Goal: Information Seeking & Learning: Learn about a topic

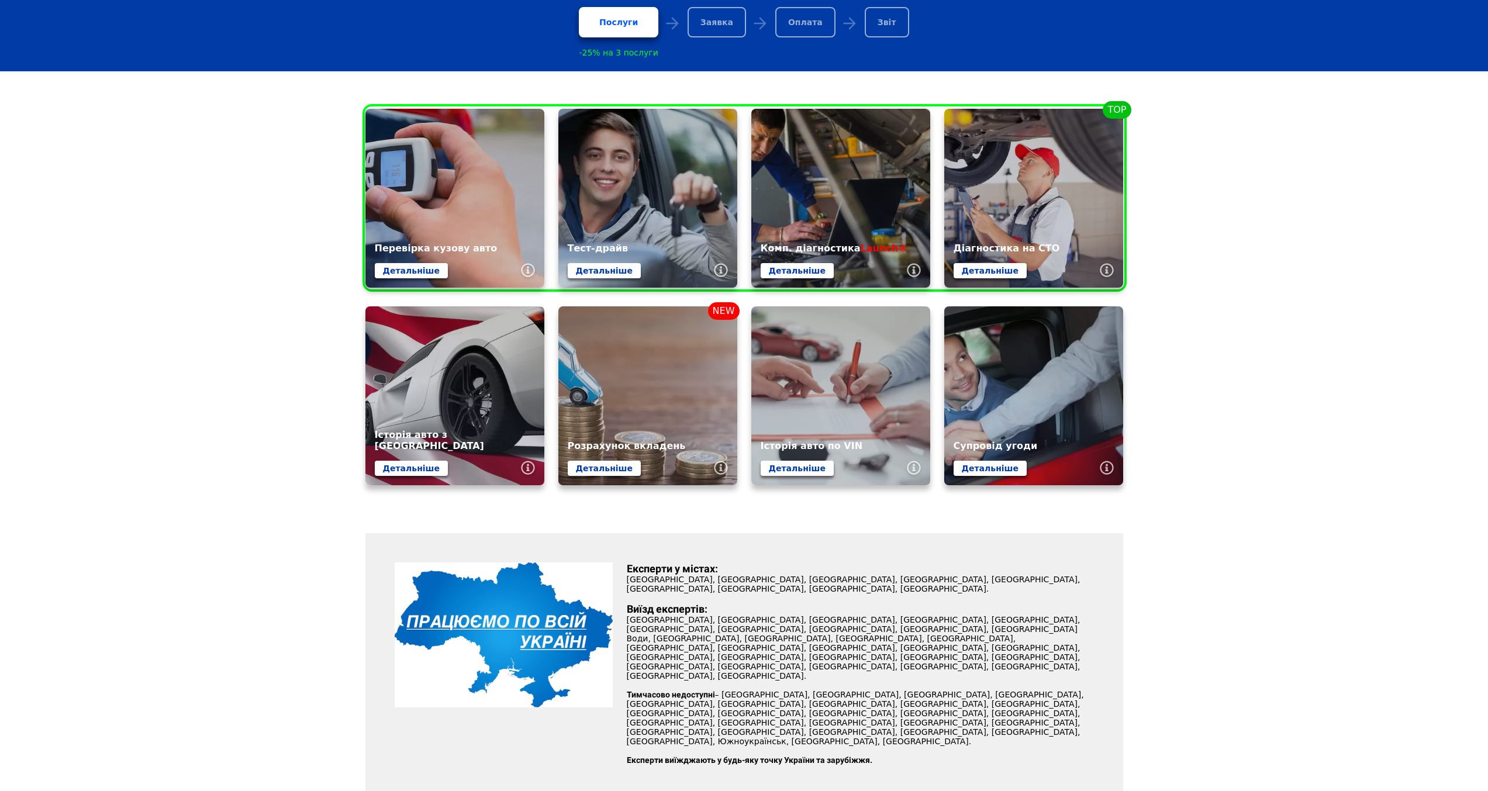
scroll to position [409, 0]
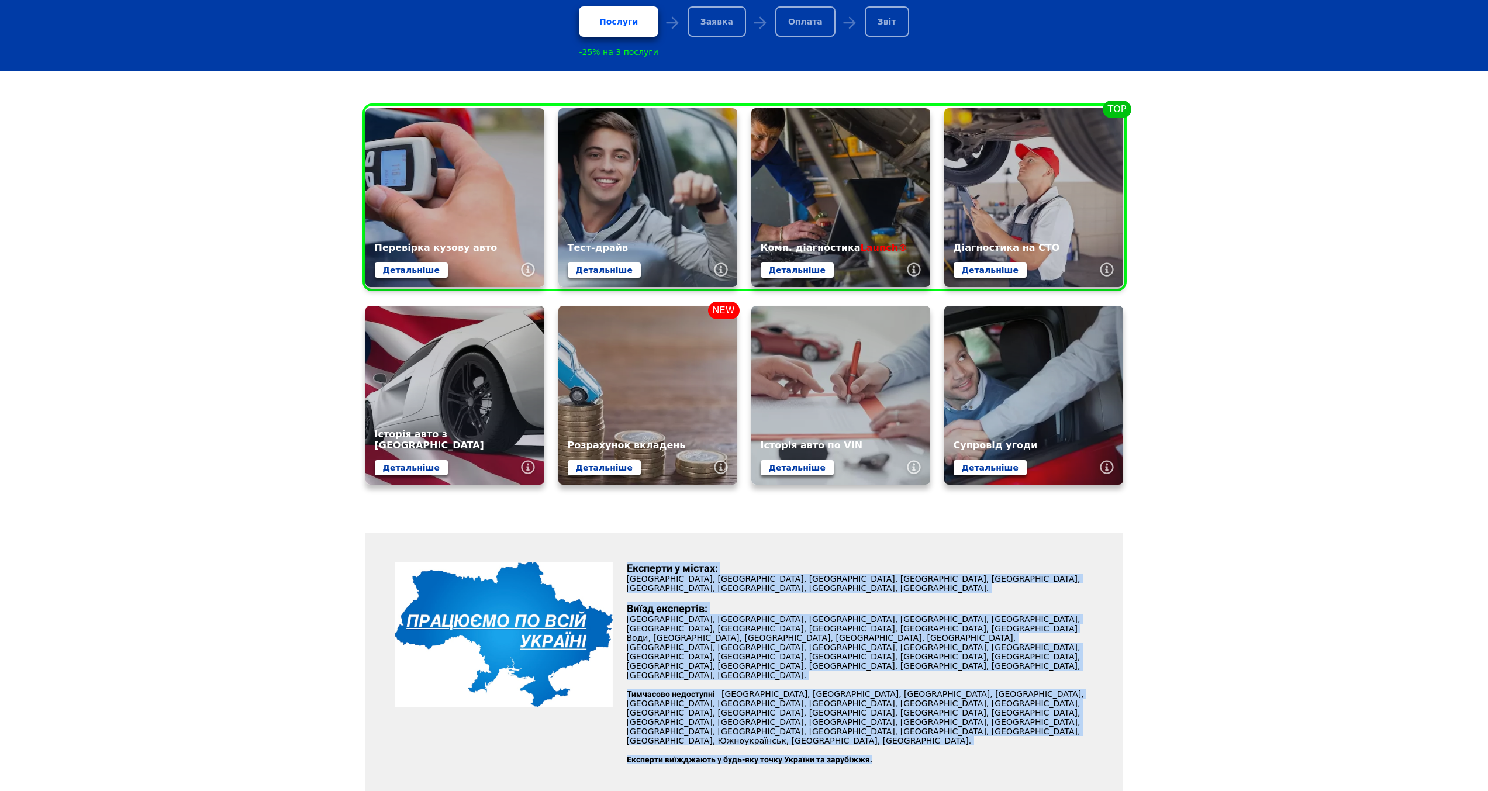
drag, startPoint x: 623, startPoint y: 571, endPoint x: 890, endPoint y: 702, distance: 296.6
click at [890, 702] on div "Експерти у містах: [GEOGRAPHIC_DATA], [GEOGRAPHIC_DATA], [GEOGRAPHIC_DATA], [GE…" at bounding box center [860, 668] width 481 height 212
click at [898, 755] on p "Експерти виїжджають у будь-яку точку України та зарубіжжя." at bounding box center [860, 759] width 467 height 9
drag, startPoint x: 934, startPoint y: 712, endPoint x: 628, endPoint y: 567, distance: 338.8
click at [628, 567] on div "Експерти у містах: [GEOGRAPHIC_DATA], [GEOGRAPHIC_DATA], [GEOGRAPHIC_DATA], [GE…" at bounding box center [745, 668] width 758 height 270
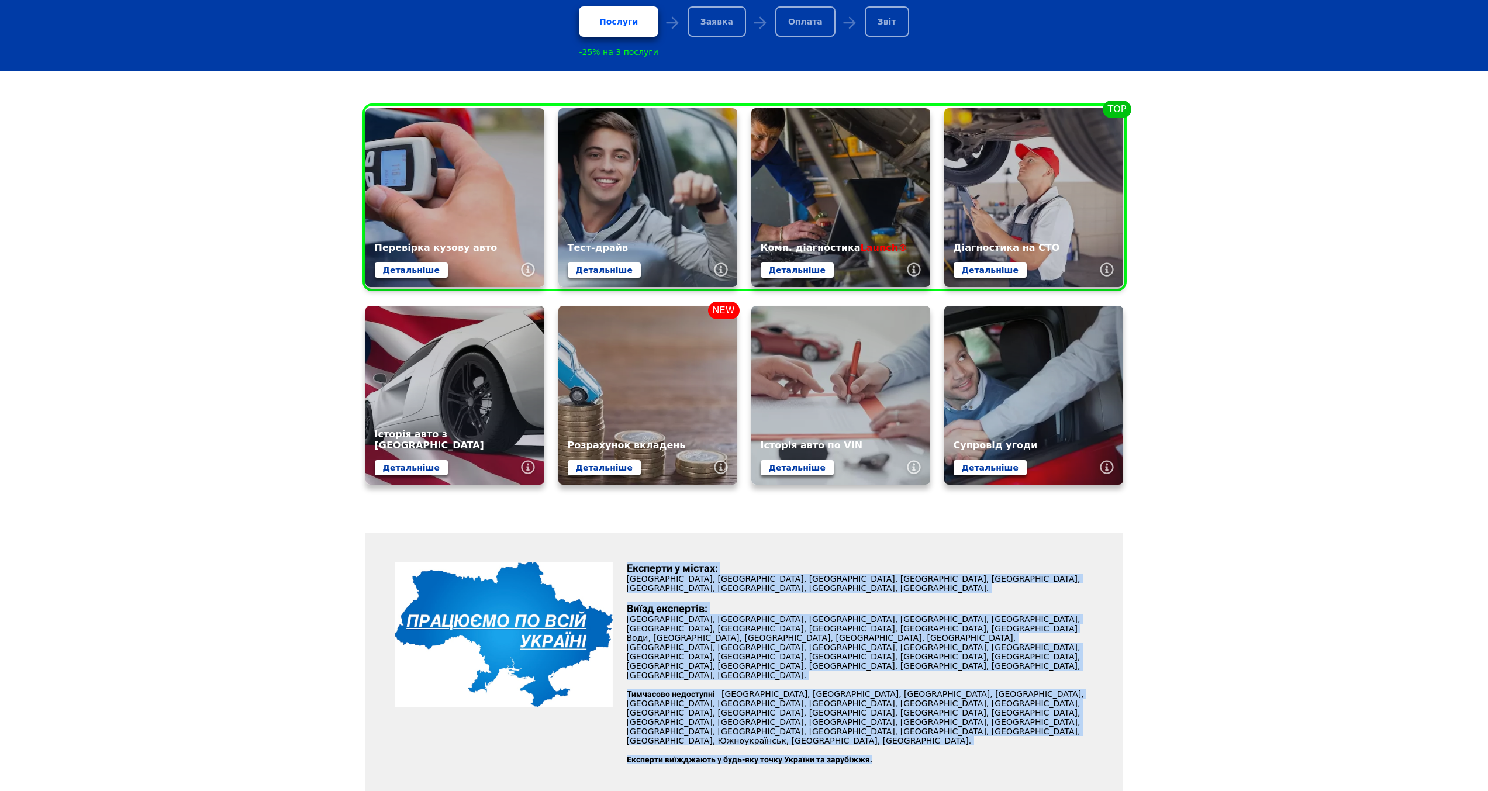
click at [624, 577] on div "Експерти у містах: [GEOGRAPHIC_DATA], [GEOGRAPHIC_DATA], [GEOGRAPHIC_DATA], [GE…" at bounding box center [860, 668] width 481 height 212
drag, startPoint x: 623, startPoint y: 564, endPoint x: 954, endPoint y: 705, distance: 359.8
click at [956, 708] on div "Експерти у містах: [GEOGRAPHIC_DATA], [GEOGRAPHIC_DATA], [GEOGRAPHIC_DATA], [GE…" at bounding box center [745, 668] width 758 height 270
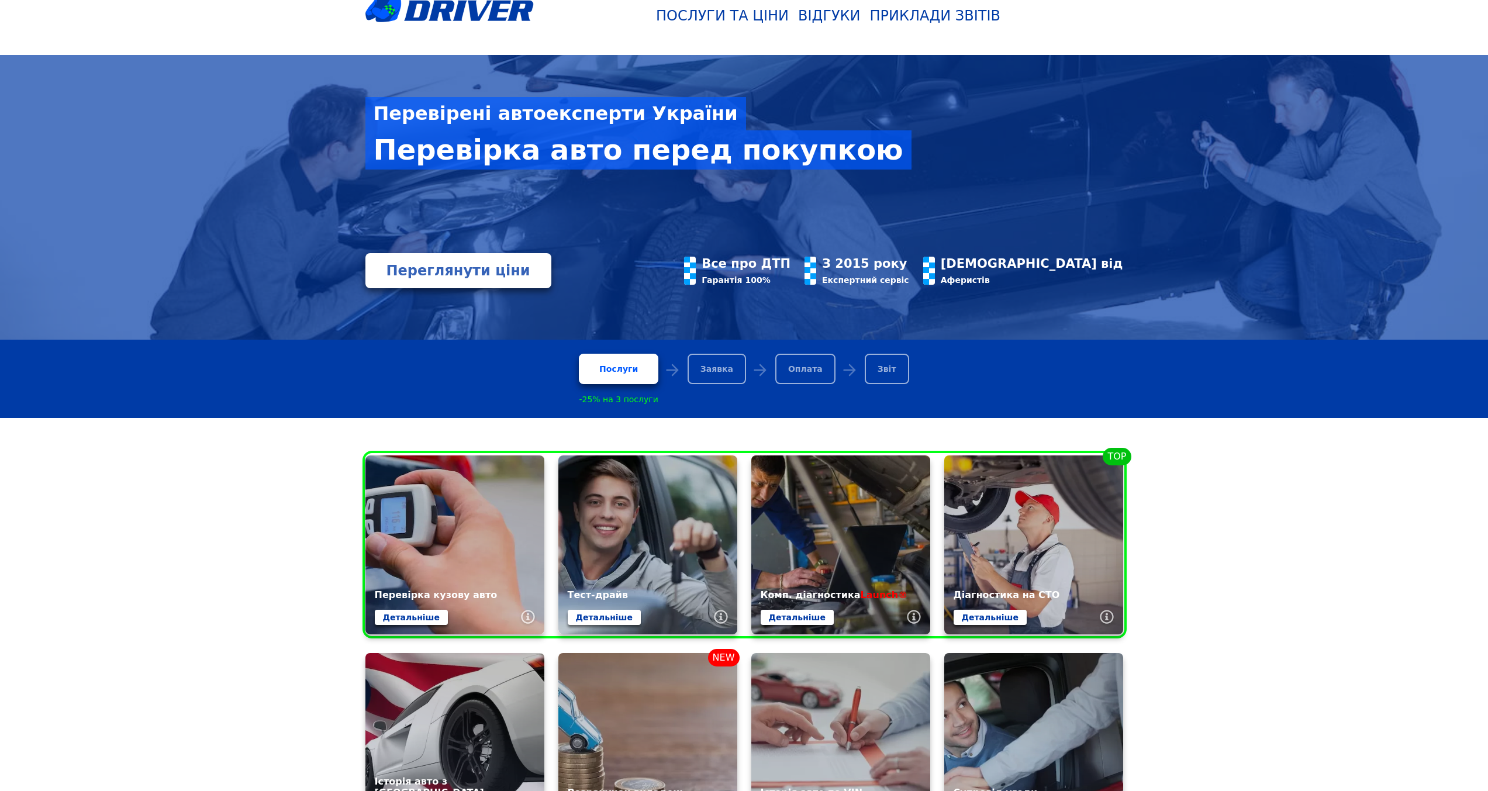
scroll to position [58, 0]
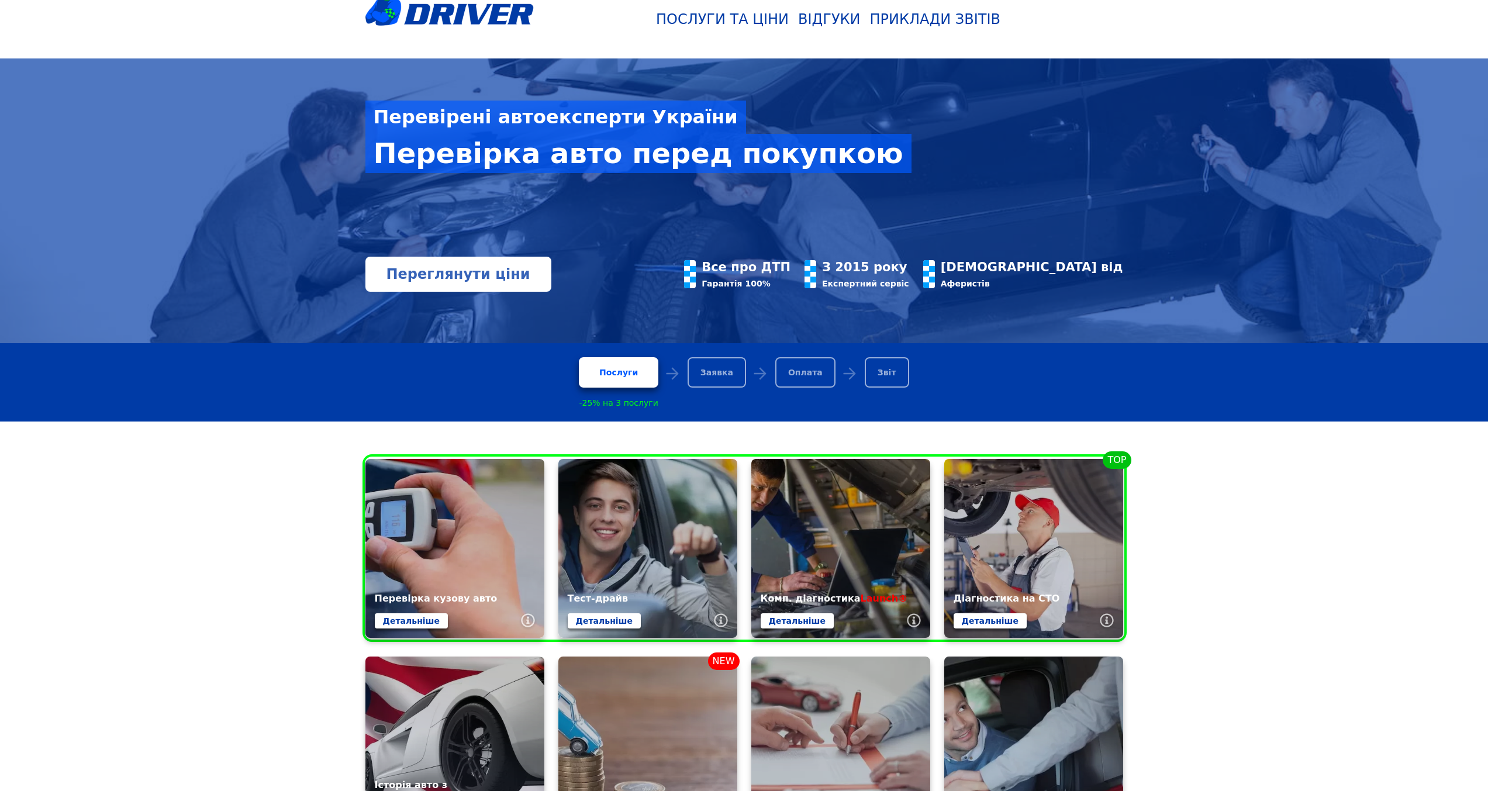
click at [446, 285] on link "Переглянути ціни" at bounding box center [459, 274] width 186 height 35
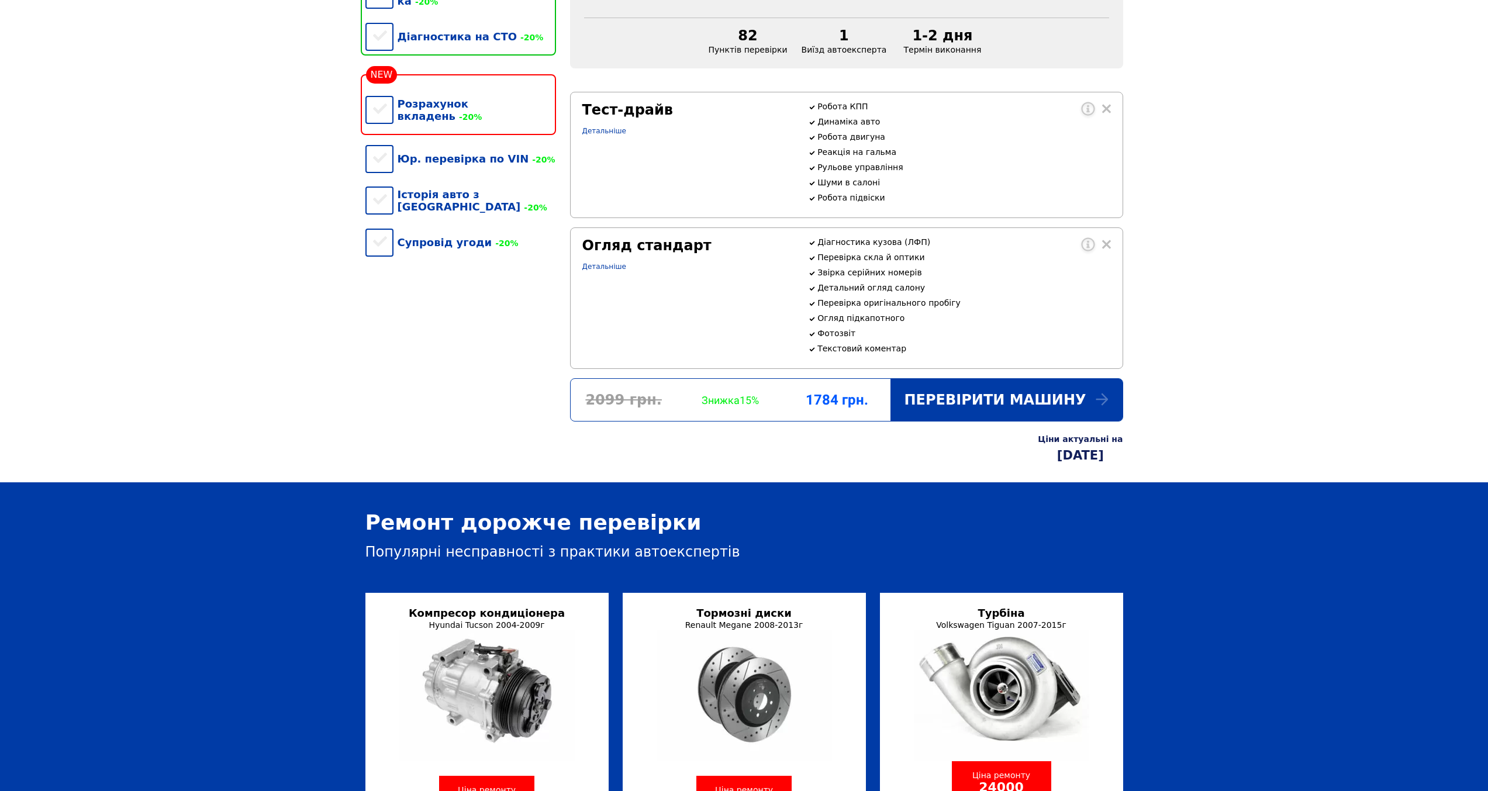
scroll to position [526, 0]
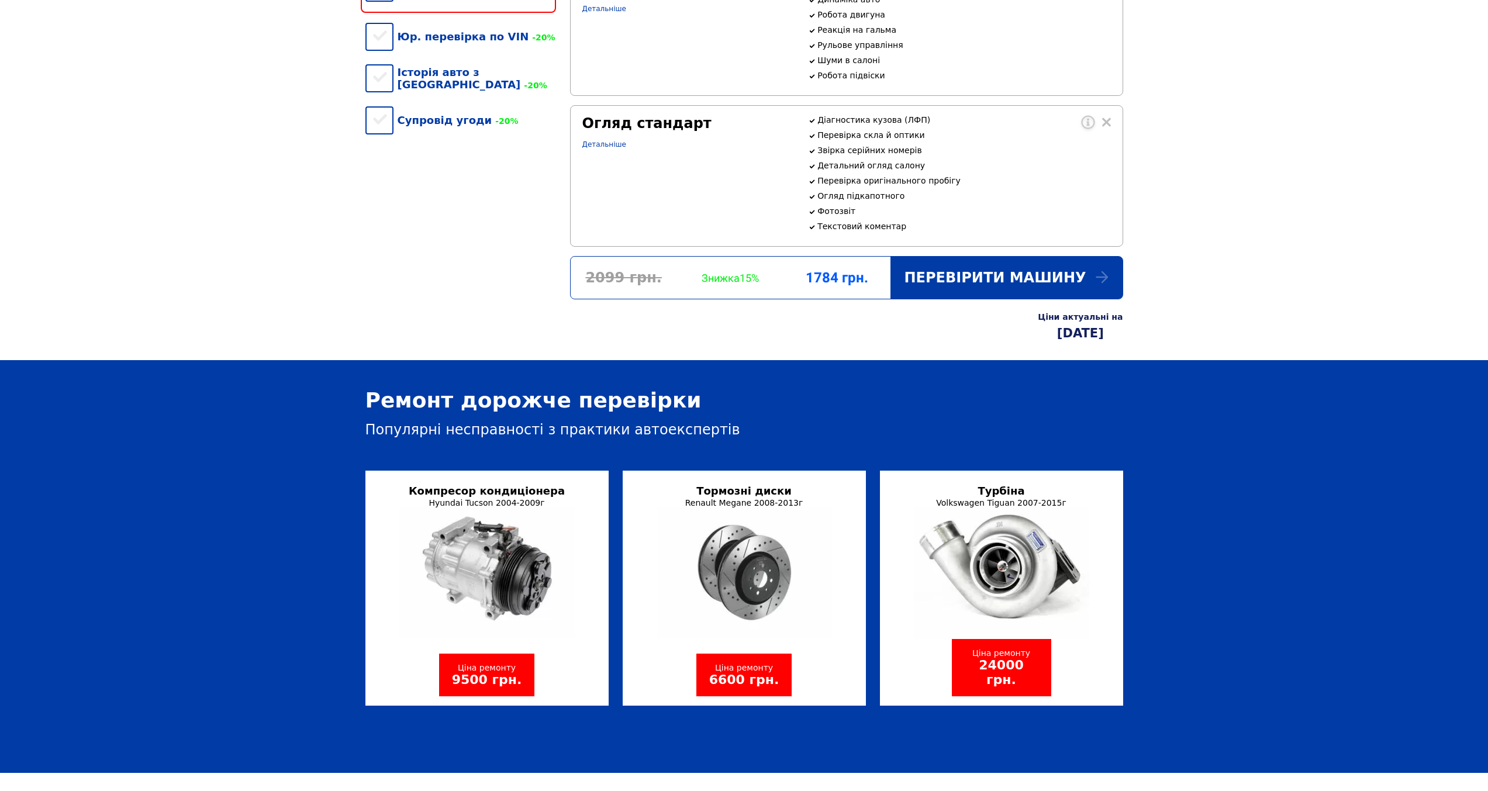
drag, startPoint x: 351, startPoint y: 432, endPoint x: 712, endPoint y: 470, distance: 362.3
click at [712, 470] on div "Ремонт дорожче перевірки Популярні несправності з практики автоекспертів Компре…" at bounding box center [744, 566] width 1488 height 413
click at [712, 438] on div "Популярні несправності з практики автоекспертів" at bounding box center [745, 430] width 758 height 16
drag, startPoint x: 726, startPoint y: 467, endPoint x: 342, endPoint y: 422, distance: 386.9
click at [342, 422] on div "Ремонт дорожче перевірки Популярні несправності з практики автоекспертів Компре…" at bounding box center [744, 566] width 1488 height 413
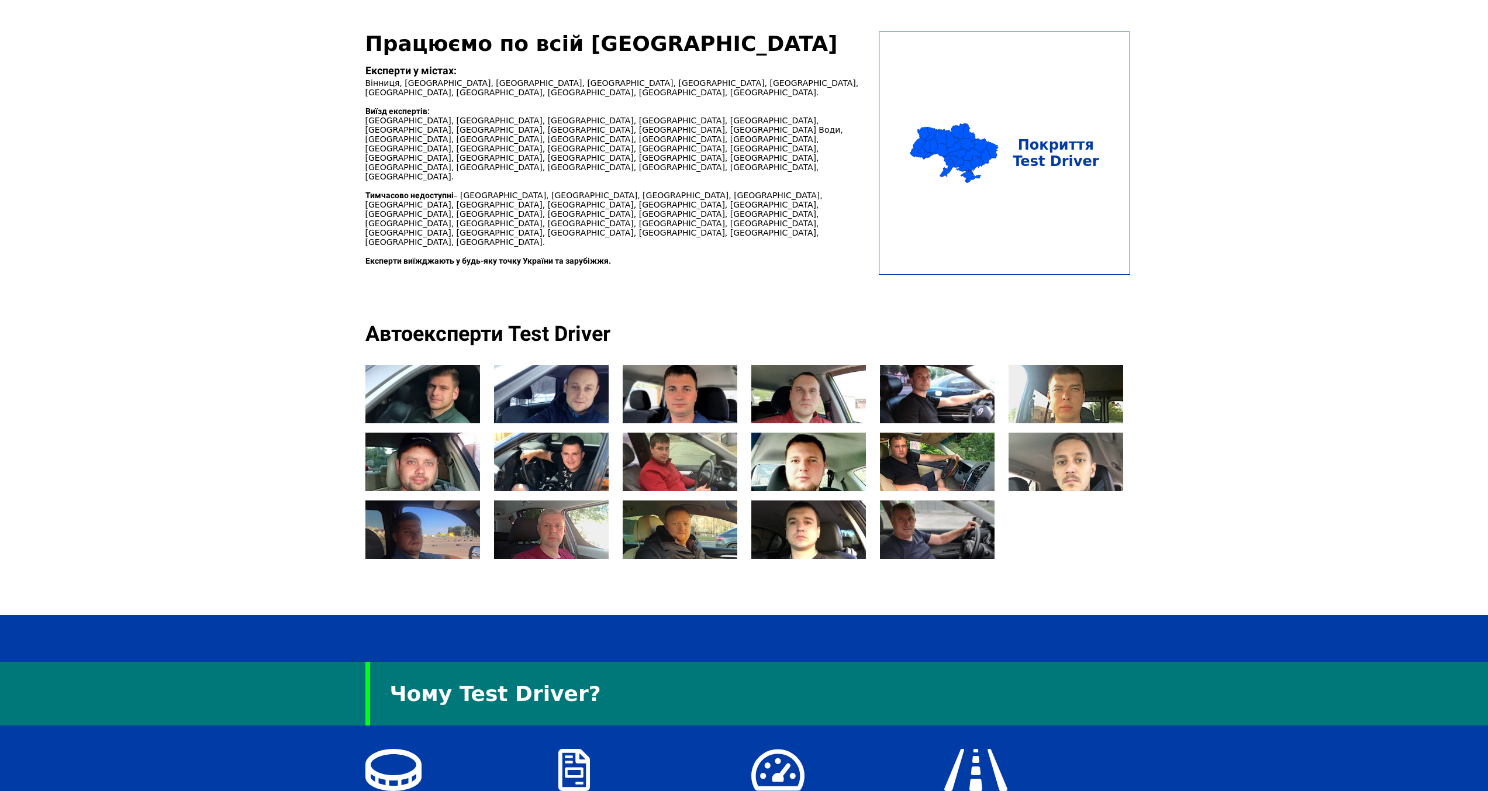
scroll to position [1345, 0]
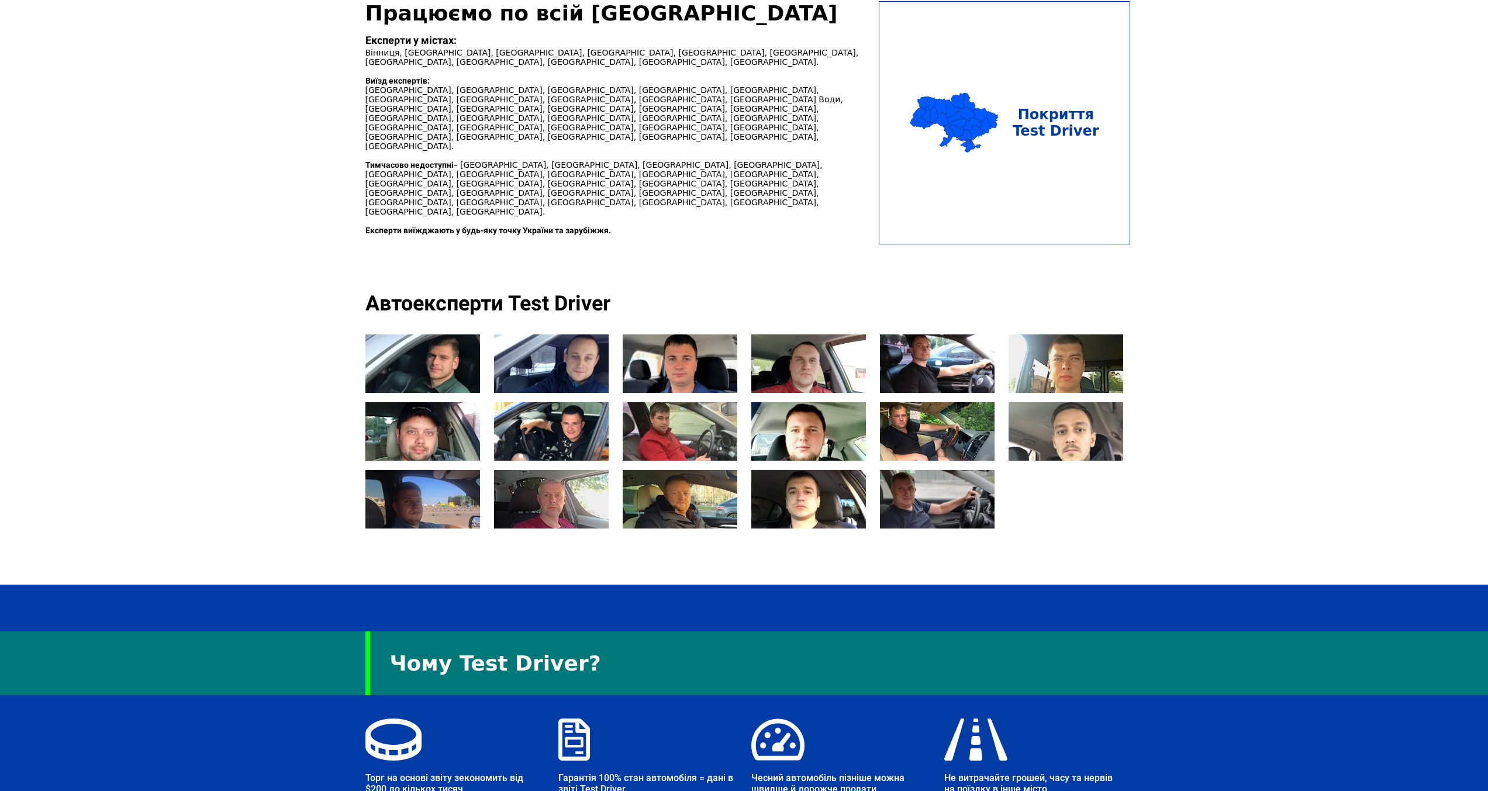
click at [963, 416] on div at bounding box center [937, 431] width 115 height 58
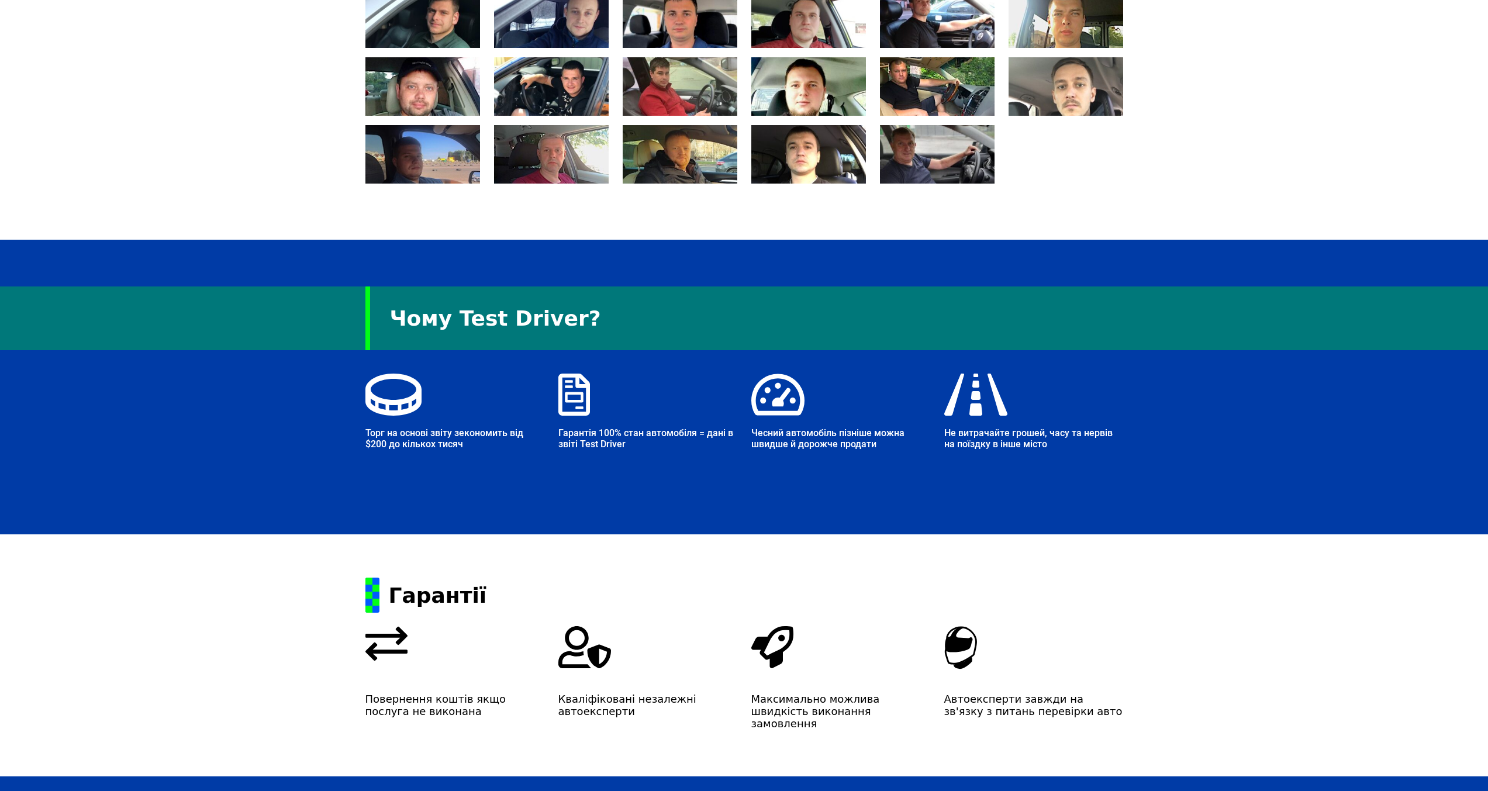
scroll to position [1842, 0]
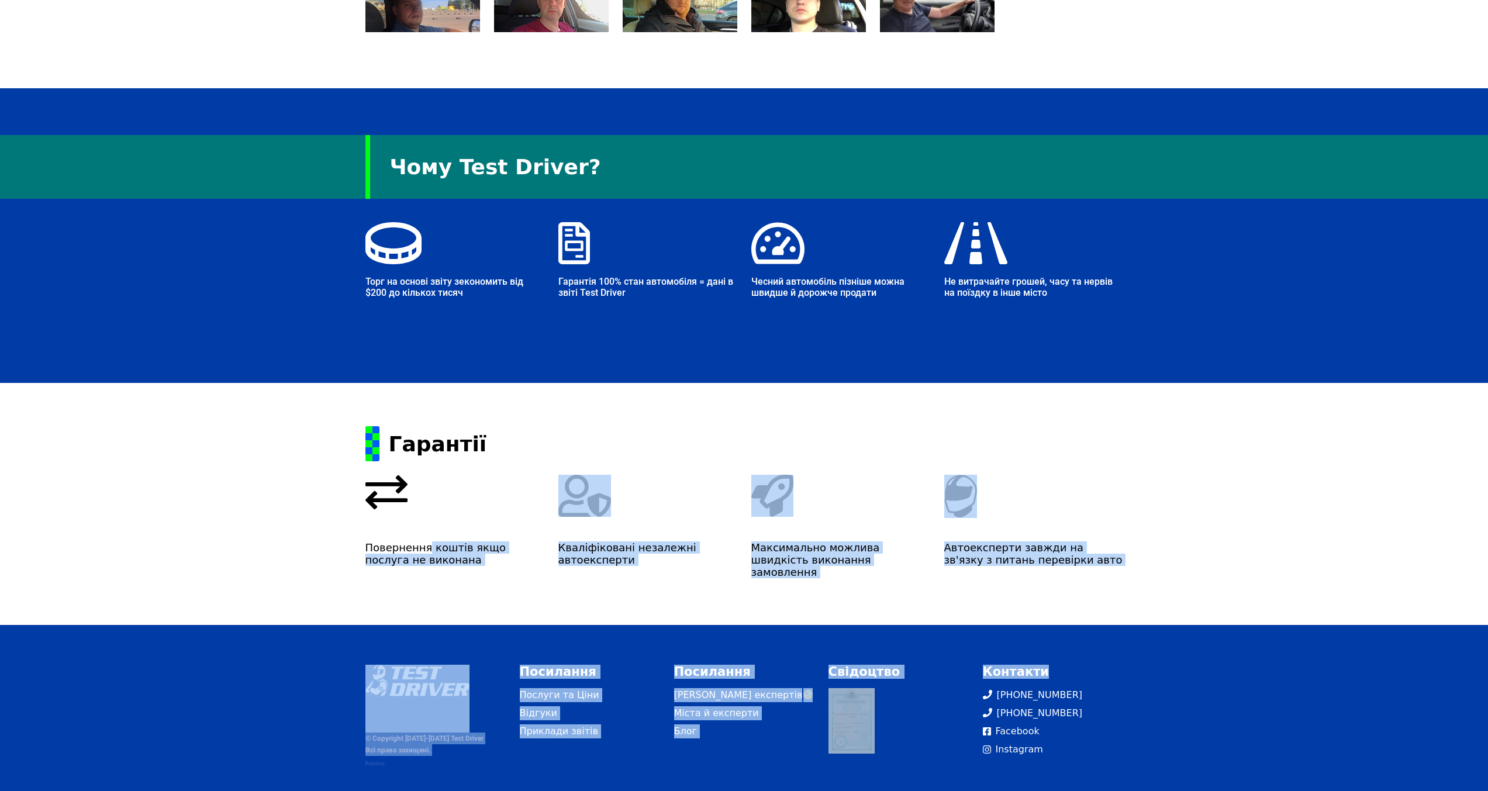
drag, startPoint x: 322, startPoint y: 530, endPoint x: 1096, endPoint y: 619, distance: 779.4
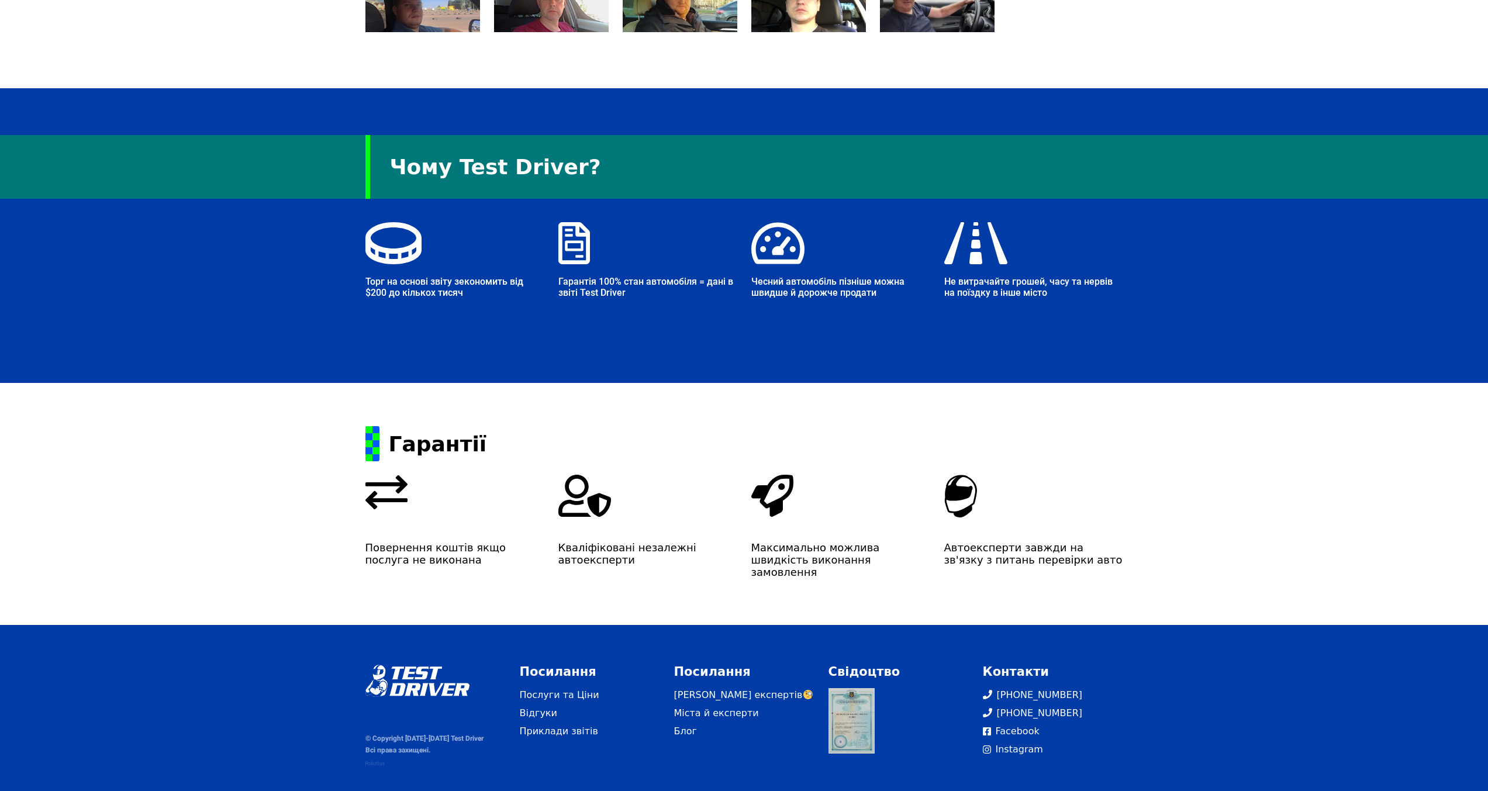
click at [1205, 678] on div "© Copyright 2015-2025 Test Driver Всі права захищені. Посилання Послуги та Ціни…" at bounding box center [744, 716] width 1488 height 103
click at [860, 701] on link at bounding box center [852, 721] width 47 height 66
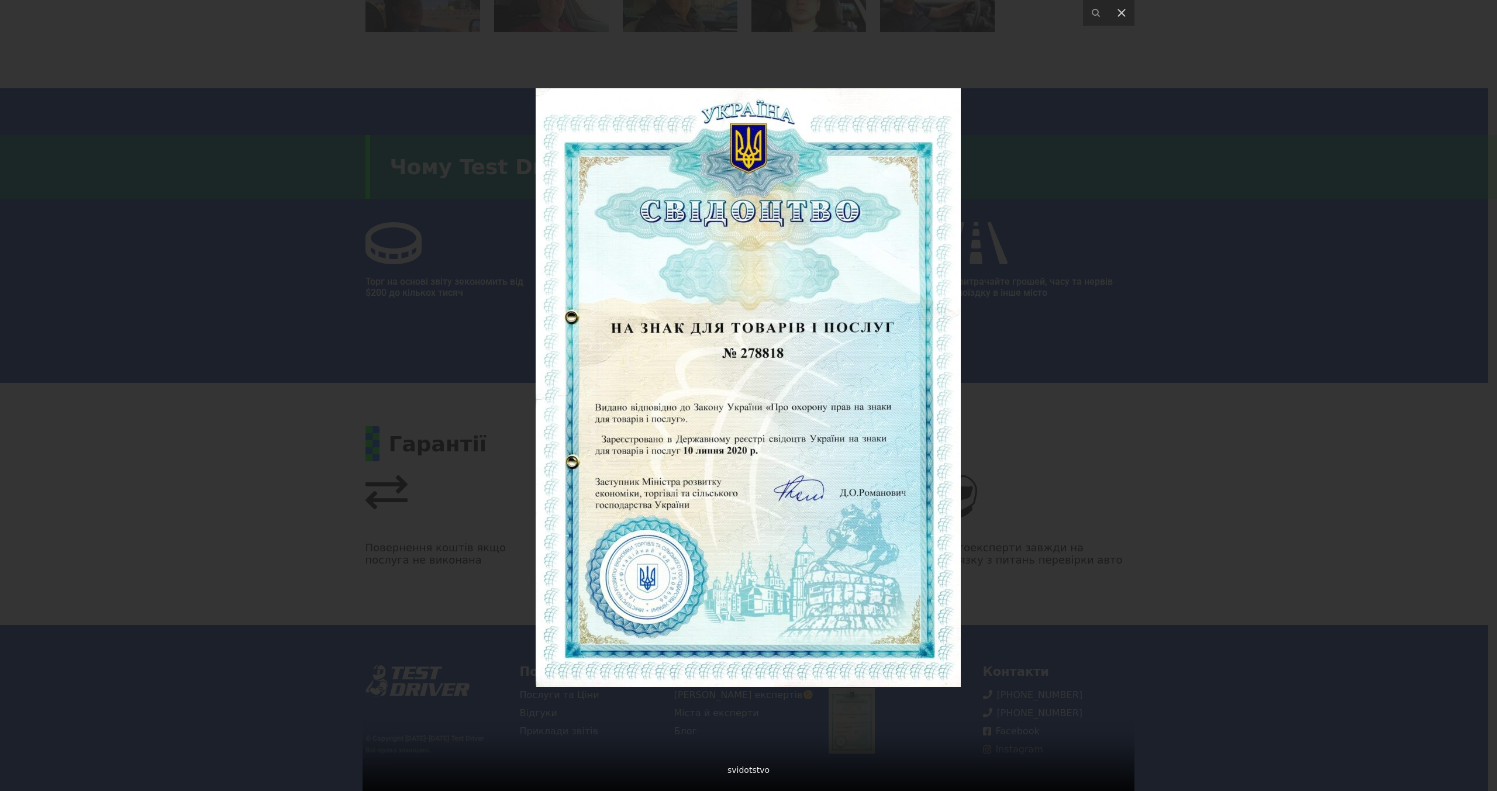
click at [1037, 511] on div at bounding box center [749, 395] width 772 height 791
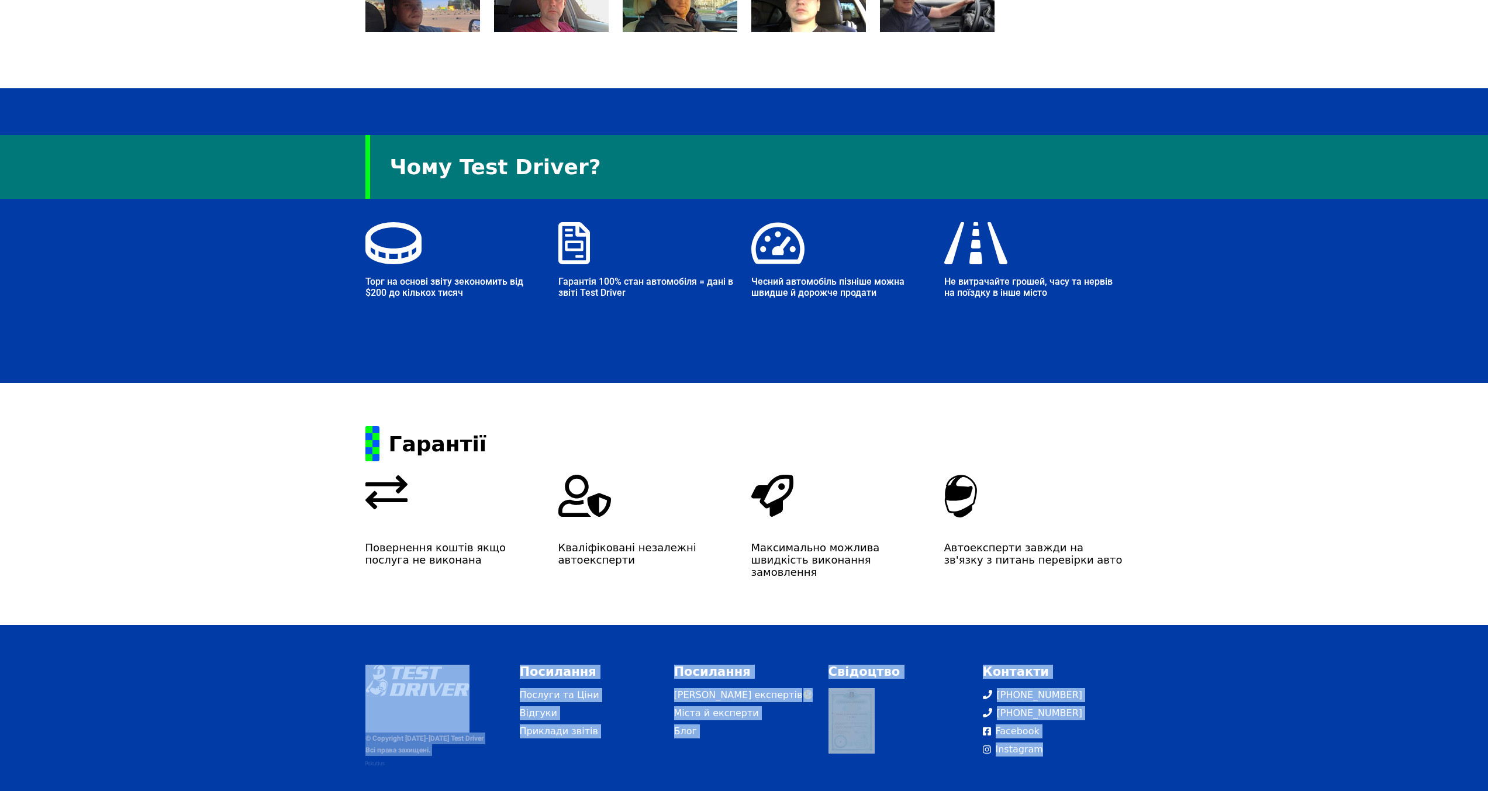
drag, startPoint x: 343, startPoint y: 642, endPoint x: 1108, endPoint y: 743, distance: 771.1
click at [1108, 743] on footer "© Copyright 2015-2025 Test Driver Всі права захищені. Посилання Послуги та Ціни…" at bounding box center [744, 716] width 1488 height 182
drag, startPoint x: 258, startPoint y: 650, endPoint x: 266, endPoint y: 635, distance: 17.0
click at [258, 665] on div "© Copyright 2015-2025 Test Driver Всі права захищені. Посилання Послуги та Ціни…" at bounding box center [744, 716] width 1488 height 103
drag, startPoint x: 268, startPoint y: 635, endPoint x: 1143, endPoint y: 733, distance: 880.4
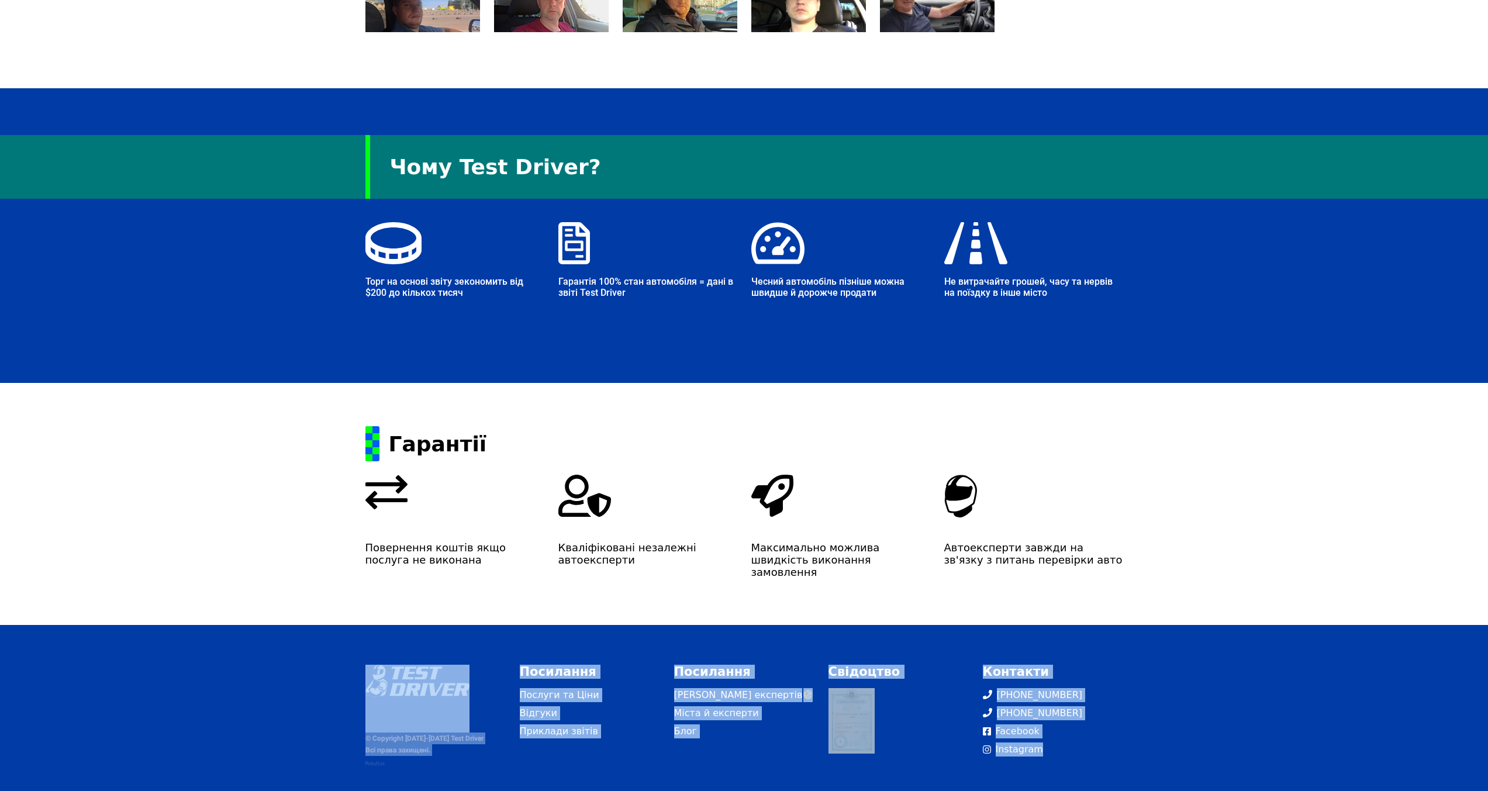
click at [1143, 733] on footer "© Copyright 2015-2025 Test Driver Всі права захищені. Посилання Послуги та Ціни…" at bounding box center [744, 716] width 1488 height 182
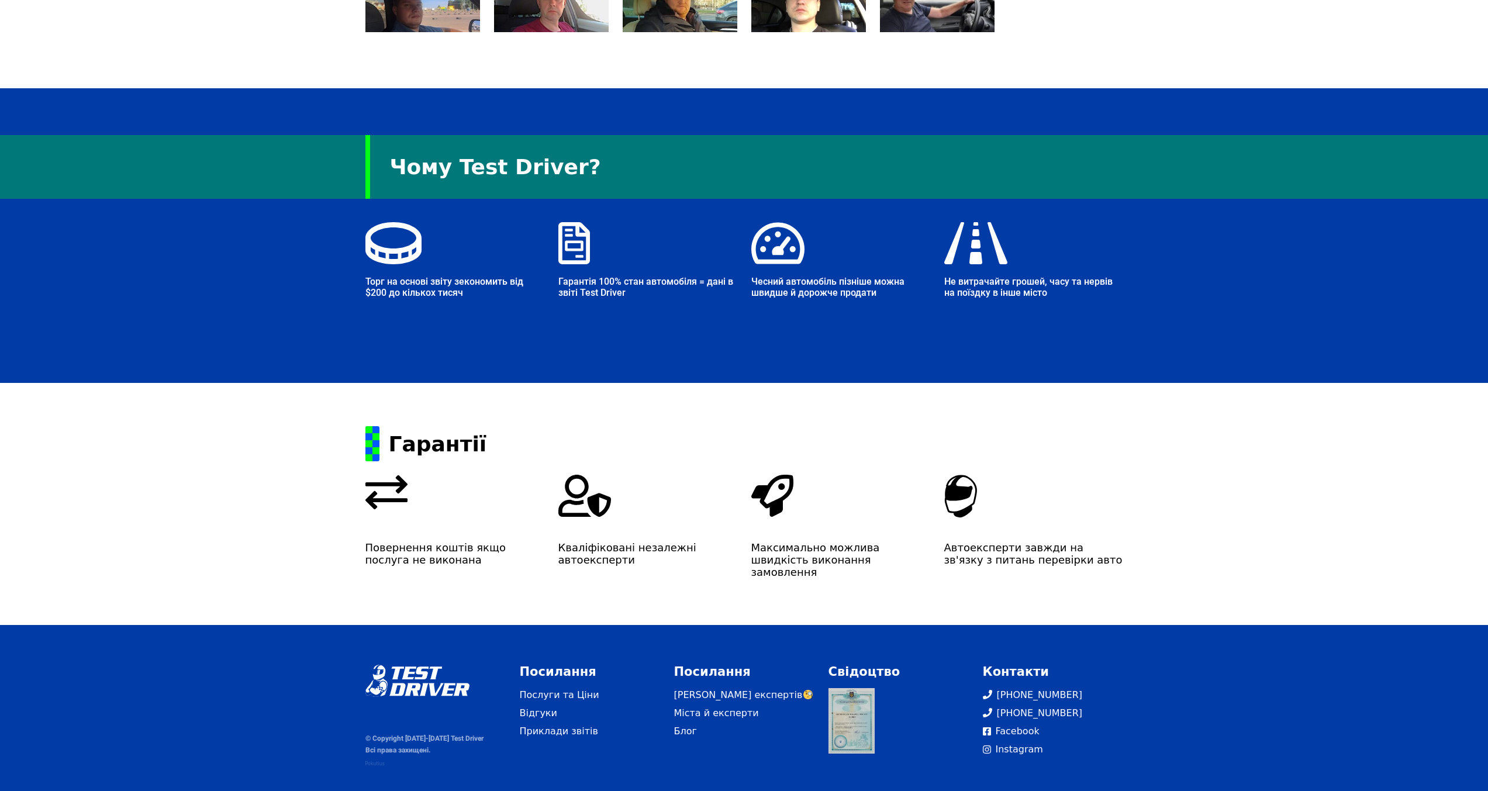
click at [1128, 746] on div "© Copyright 2015-2025 Test Driver Всі права захищені. Посилання Послуги та Ціни…" at bounding box center [745, 716] width 772 height 103
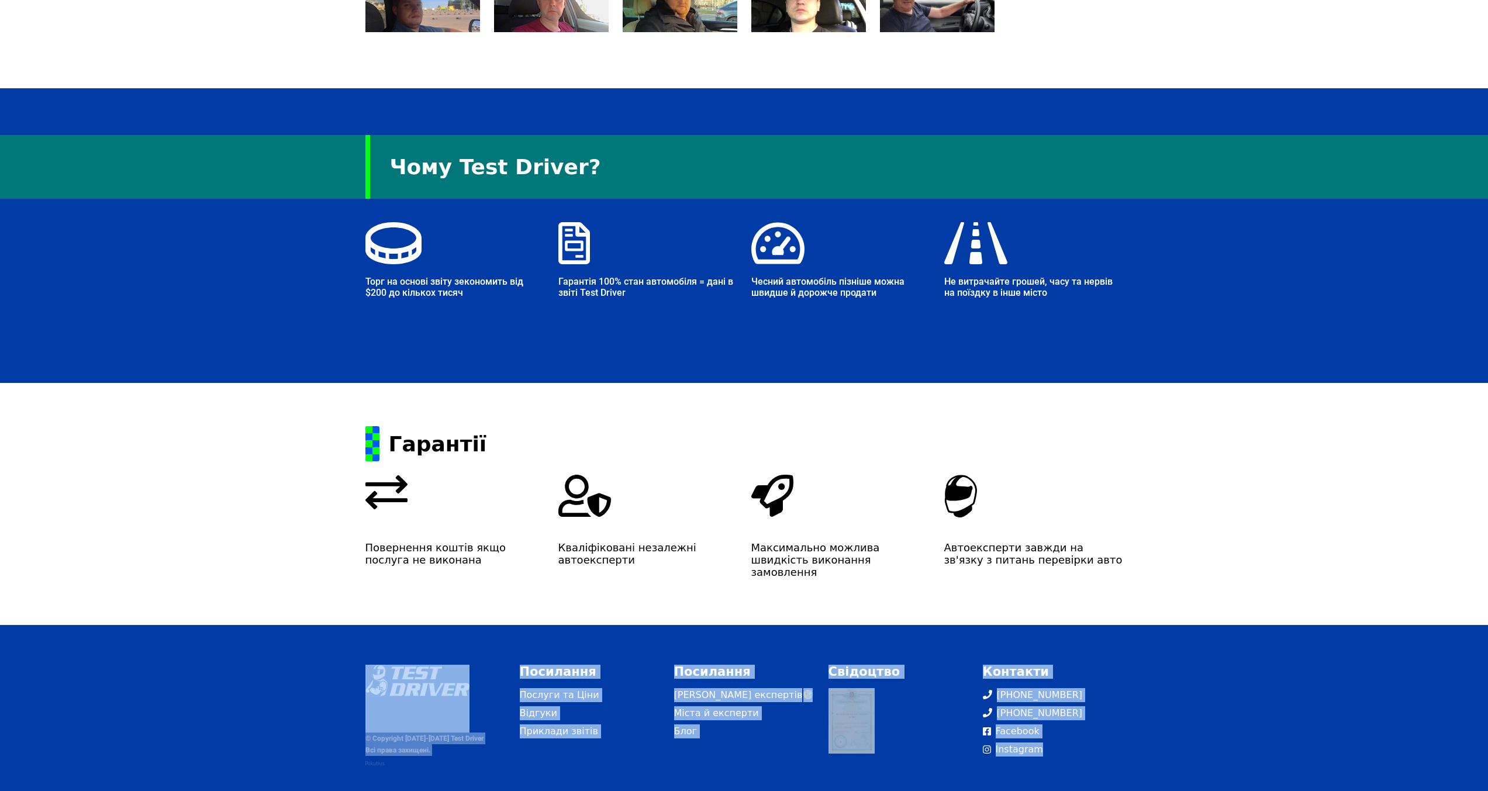
drag, startPoint x: 1180, startPoint y: 729, endPoint x: 313, endPoint y: 649, distance: 871.1
click at [313, 665] on div "© Copyright 2015-2025 Test Driver Всі права захищені. Посилання Послуги та Ціни…" at bounding box center [744, 716] width 1488 height 103
click at [305, 641] on footer "© Copyright 2015-2025 Test Driver Всі права захищені. Посилання Послуги та Ціни…" at bounding box center [744, 716] width 1488 height 182
drag, startPoint x: 304, startPoint y: 640, endPoint x: 1081, endPoint y: 739, distance: 783.4
click at [1081, 739] on footer "© Copyright 2015-2025 Test Driver Всі права захищені. Посилання Послуги та Ціни…" at bounding box center [744, 716] width 1488 height 182
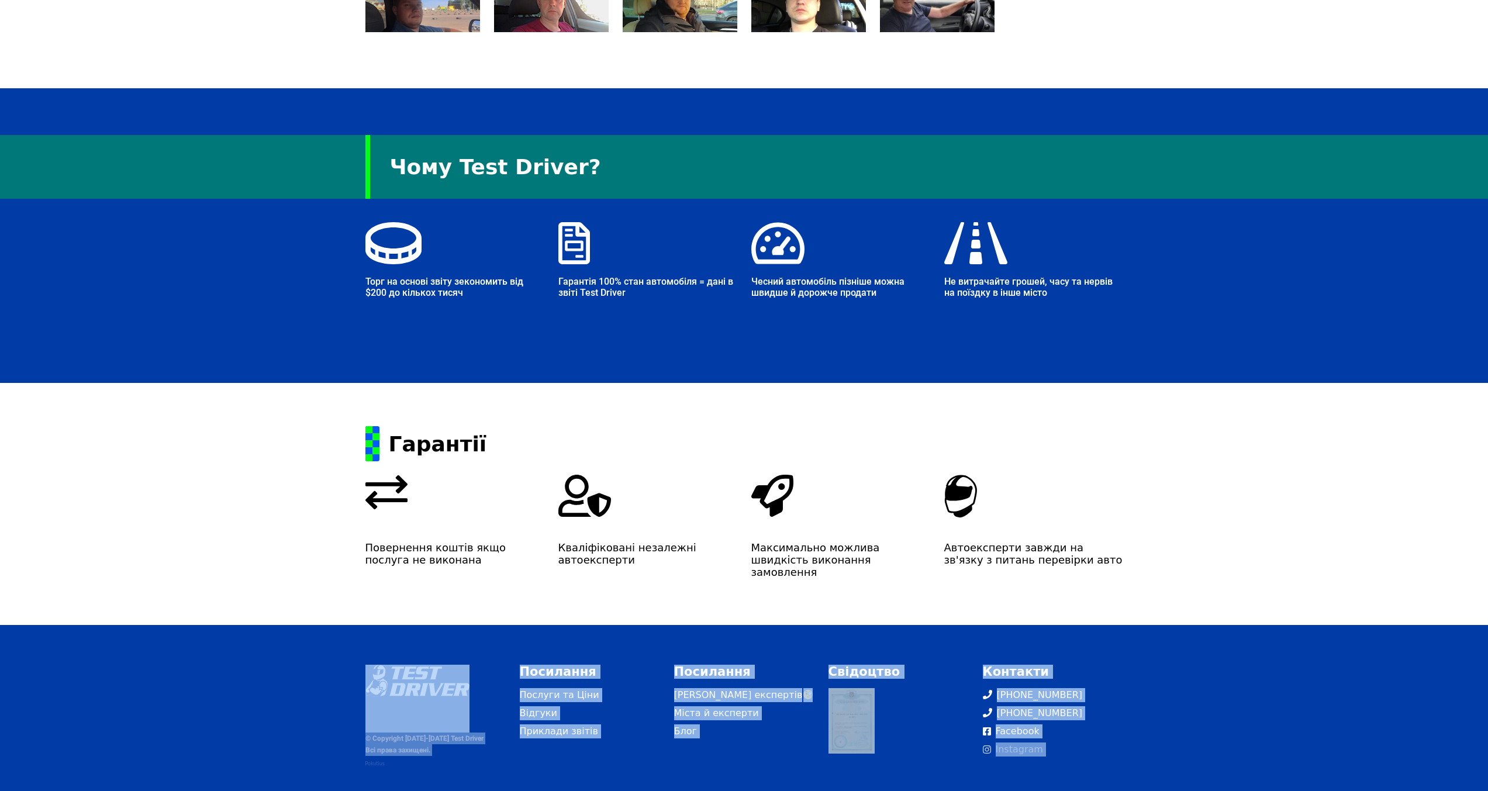
click at [1081, 743] on link "Instagram" at bounding box center [1053, 750] width 140 height 14
